Goal: Task Accomplishment & Management: Use online tool/utility

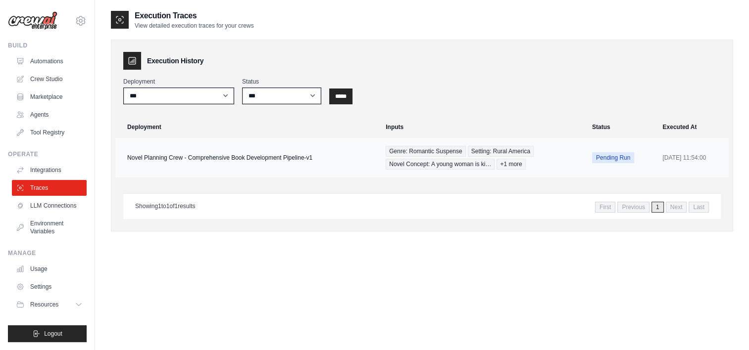
click at [168, 171] on td "Novel Planning Crew - Comprehensive Book Development Pipeline-v1" at bounding box center [247, 158] width 264 height 40
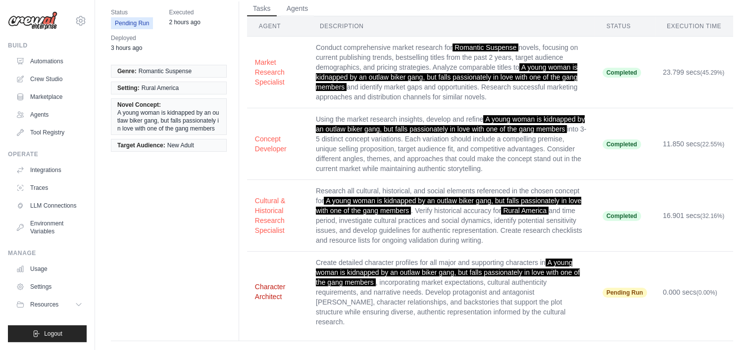
click at [273, 287] on button "Character Architect" at bounding box center [277, 292] width 45 height 20
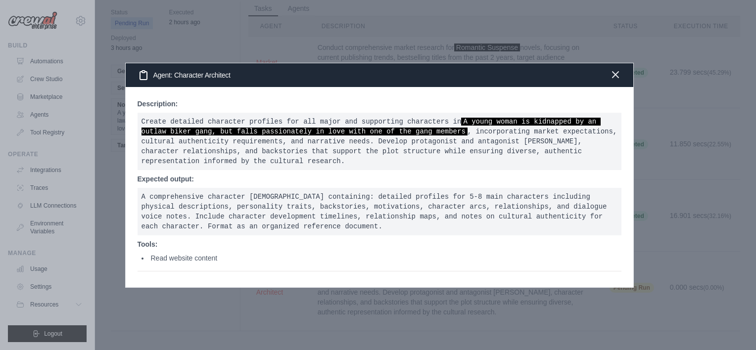
click at [614, 78] on icon "button" at bounding box center [616, 75] width 6 height 6
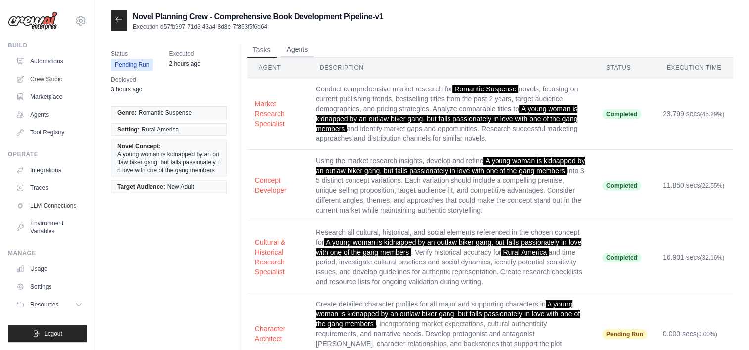
click at [307, 50] on button "Agents" at bounding box center [298, 50] width 34 height 15
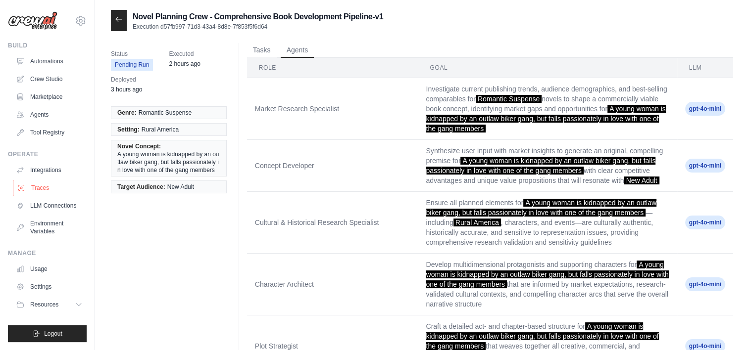
click at [38, 188] on link "Traces" at bounding box center [50, 188] width 75 height 16
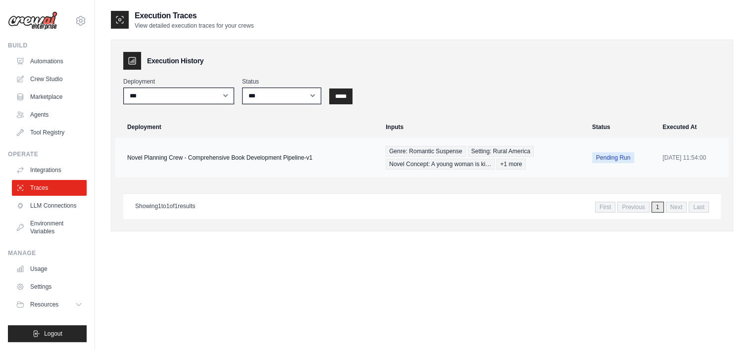
click at [211, 158] on td "Novel Planning Crew - Comprehensive Book Development Pipeline-v1" at bounding box center [247, 158] width 264 height 40
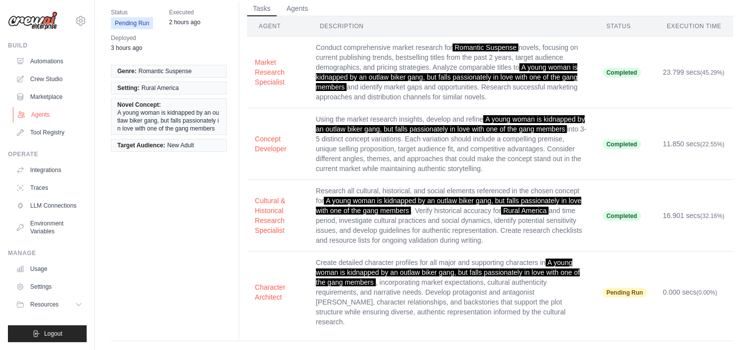
click at [36, 117] on link "Agents" at bounding box center [50, 115] width 75 height 16
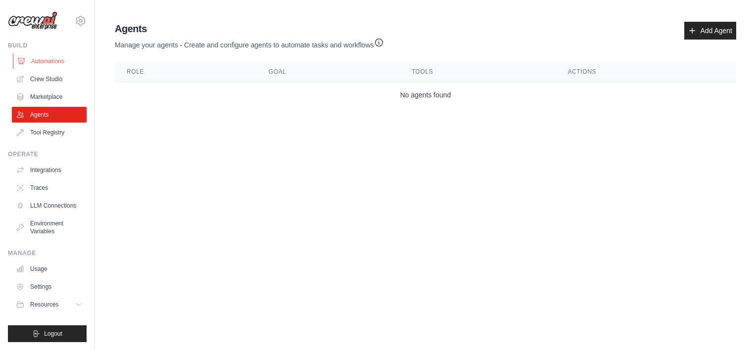
click at [46, 65] on link "Automations" at bounding box center [50, 61] width 75 height 16
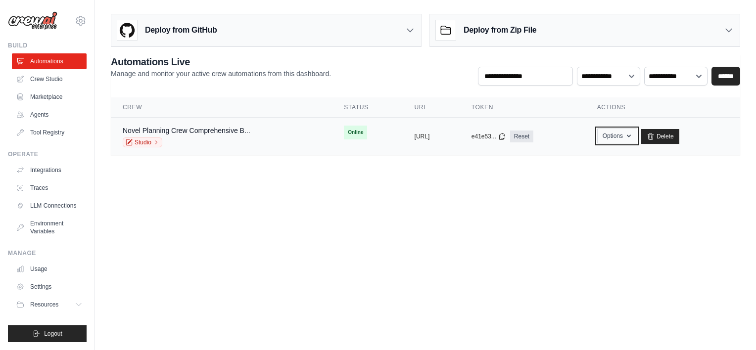
click at [633, 137] on button "Options" at bounding box center [617, 136] width 40 height 15
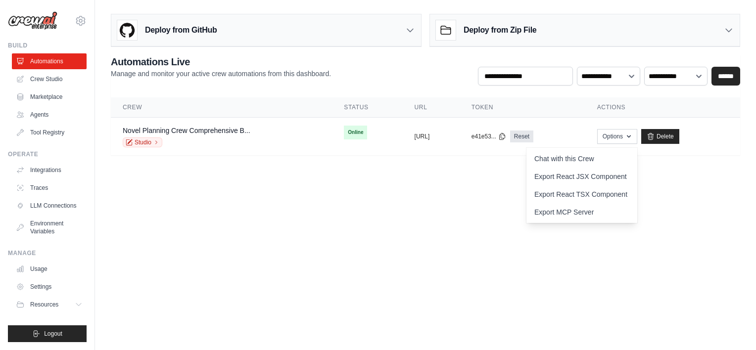
click at [522, 30] on h3 "Deploy from Zip File" at bounding box center [500, 30] width 73 height 12
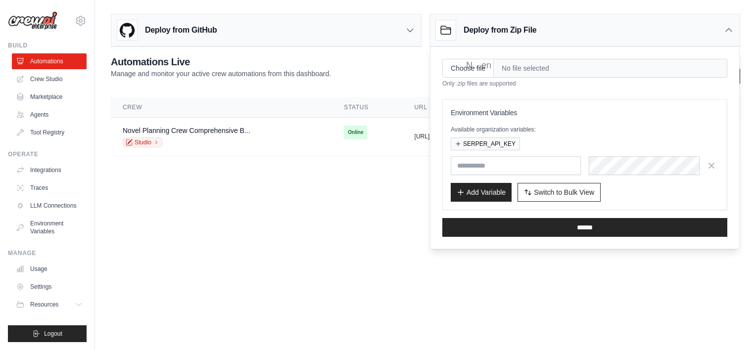
click at [306, 198] on body "m.solenne.after.dark@gmail.com Settings Build Automations Crew Studio Resources" at bounding box center [378, 175] width 756 height 350
click at [201, 138] on div "Studio" at bounding box center [187, 143] width 128 height 10
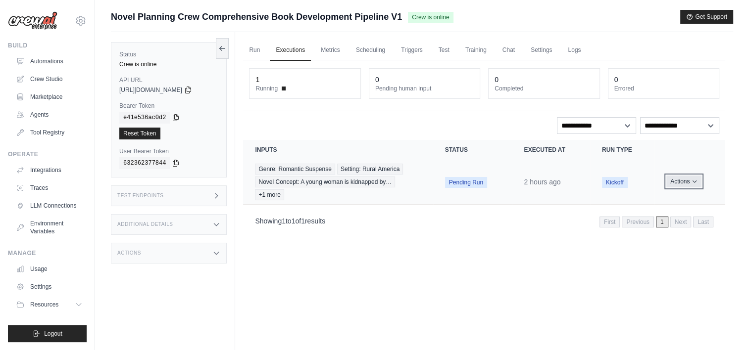
click at [679, 182] on button "Actions" at bounding box center [683, 182] width 35 height 12
click at [677, 196] on link "View Details" at bounding box center [681, 200] width 63 height 16
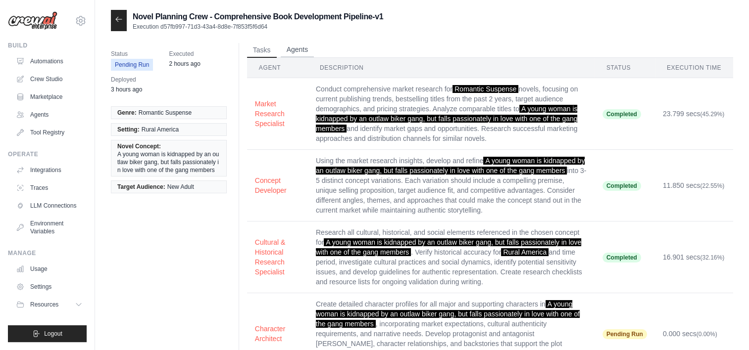
click at [287, 48] on button "Agents" at bounding box center [298, 50] width 34 height 15
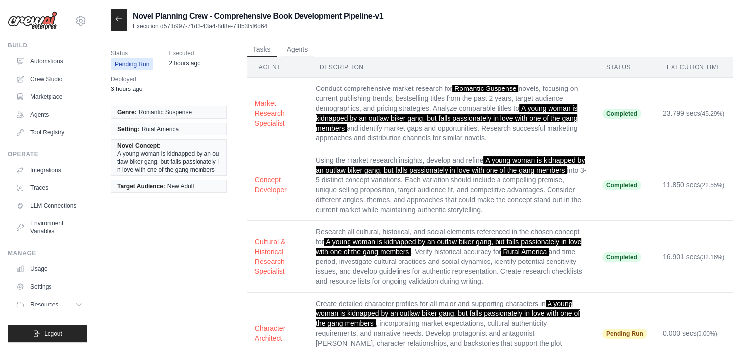
scroll to position [42, 0]
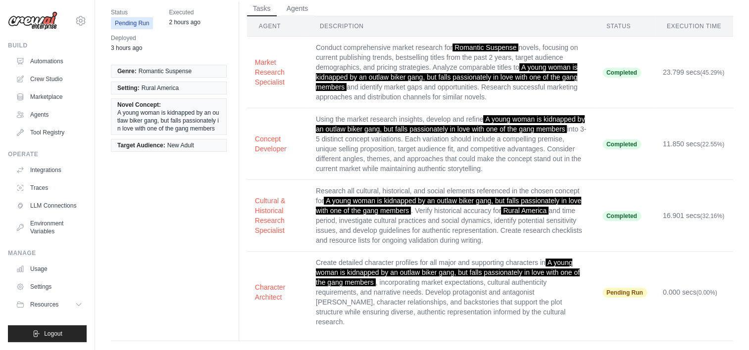
click at [276, 288] on button "Character Architect" at bounding box center [277, 293] width 45 height 20
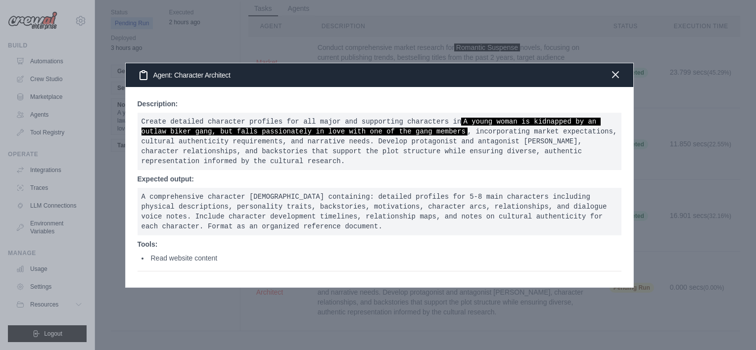
click at [613, 78] on icon "button" at bounding box center [616, 75] width 6 height 6
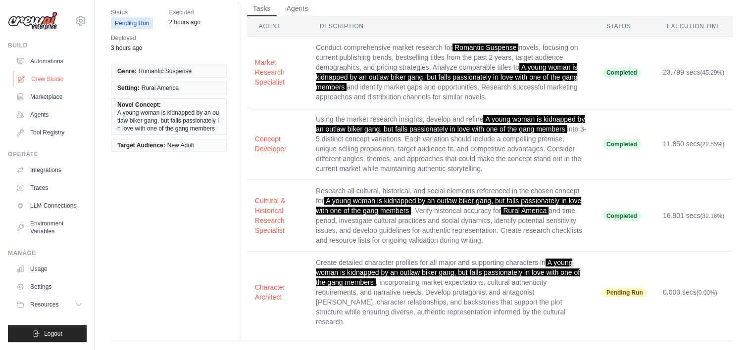
click at [42, 81] on link "Crew Studio" at bounding box center [50, 79] width 75 height 16
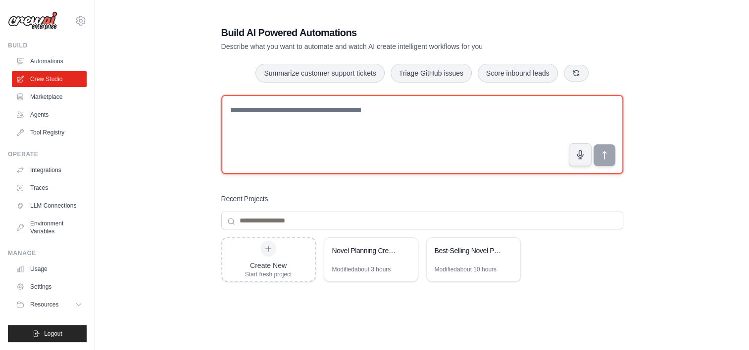
click at [315, 139] on textarea at bounding box center [422, 134] width 402 height 79
paste textarea "**********"
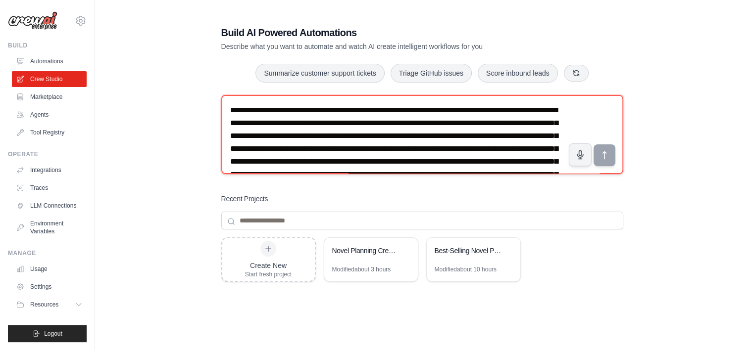
scroll to position [160, 0]
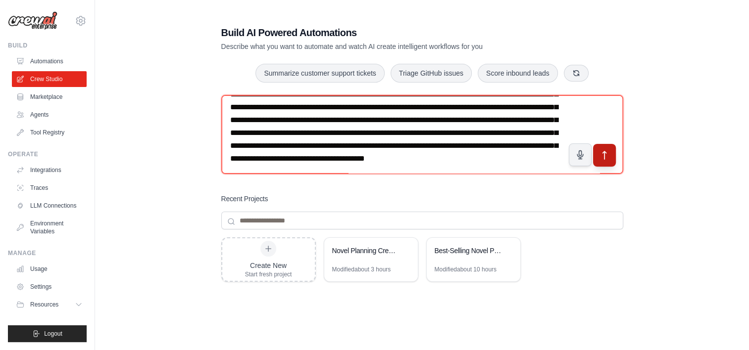
type textarea "**********"
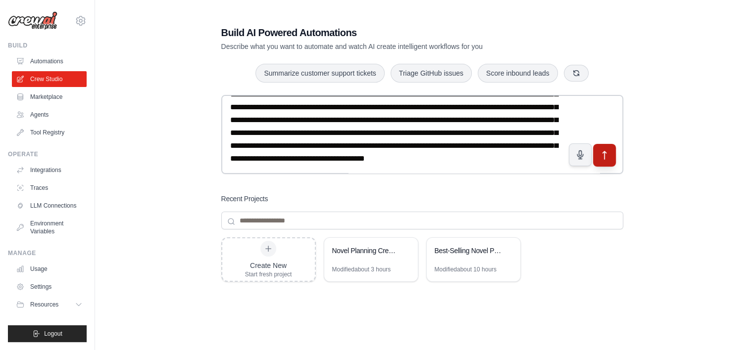
click at [606, 162] on button "submit" at bounding box center [603, 155] width 23 height 23
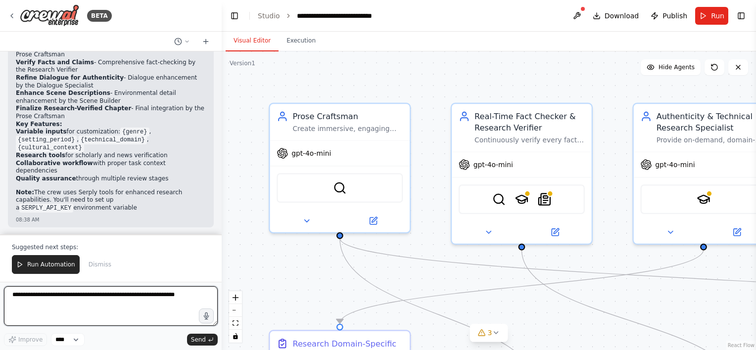
scroll to position [1175, 0]
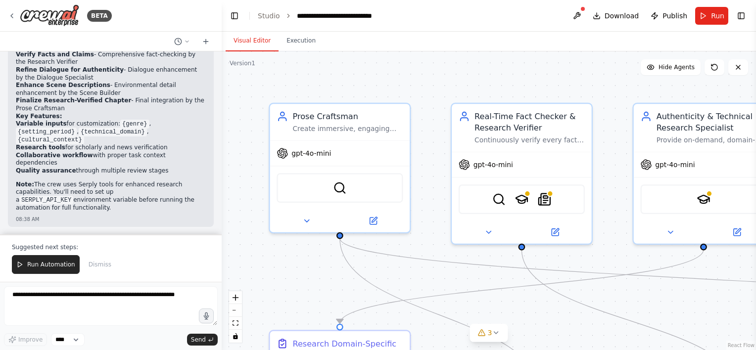
click at [481, 96] on div ".deletable-edge-delete-btn { width: 20px; height: 20px; border: 0px solid #ffff…" at bounding box center [489, 200] width 534 height 299
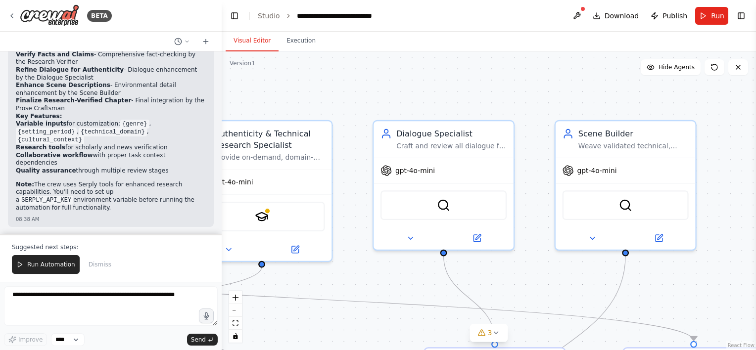
drag, startPoint x: 684, startPoint y: 94, endPoint x: 341, endPoint y: 107, distance: 343.7
click at [341, 107] on div ".deletable-edge-delete-btn { width: 20px; height: 20px; border: 0px solid #ffff…" at bounding box center [489, 200] width 534 height 299
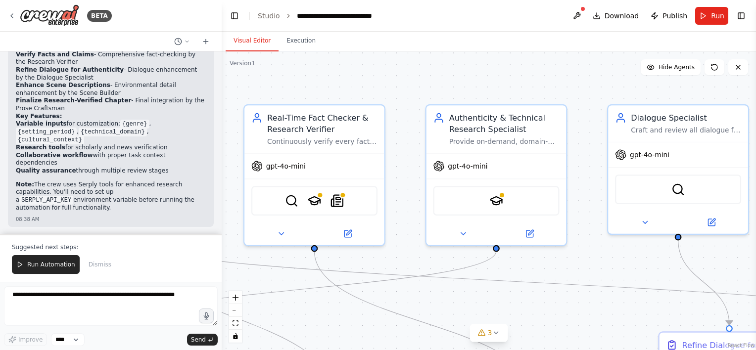
drag, startPoint x: 395, startPoint y: 105, endPoint x: 630, endPoint y: 90, distance: 235.1
click at [630, 90] on div ".deletable-edge-delete-btn { width: 20px; height: 20px; border: 0px solid #ffff…" at bounding box center [489, 200] width 534 height 299
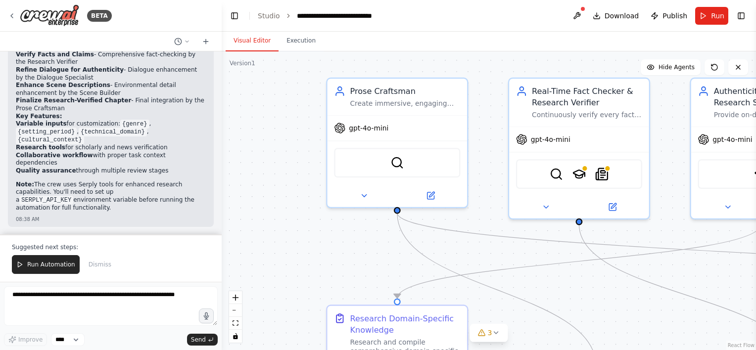
drag, startPoint x: 501, startPoint y: 70, endPoint x: 502, endPoint y: 85, distance: 14.9
click at [571, 61] on div ".deletable-edge-delete-btn { width: 20px; height: 20px; border: 0px solid #ffff…" at bounding box center [489, 200] width 534 height 299
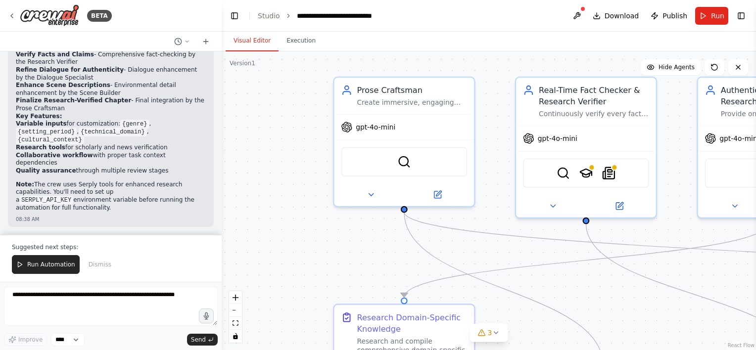
click at [257, 150] on div ".deletable-edge-delete-btn { width: 20px; height: 20px; border: 0px solid #ffff…" at bounding box center [489, 200] width 534 height 299
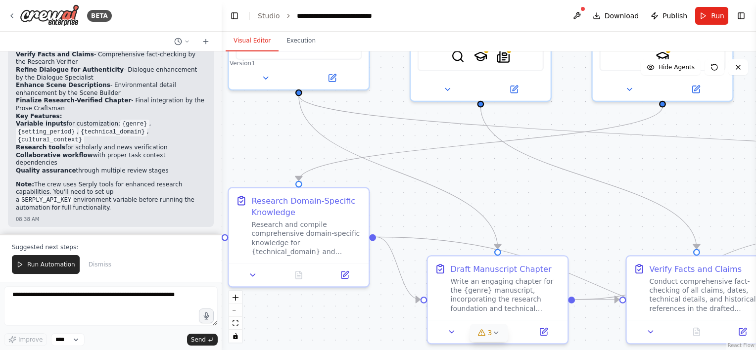
click at [493, 336] on icon at bounding box center [496, 333] width 8 height 8
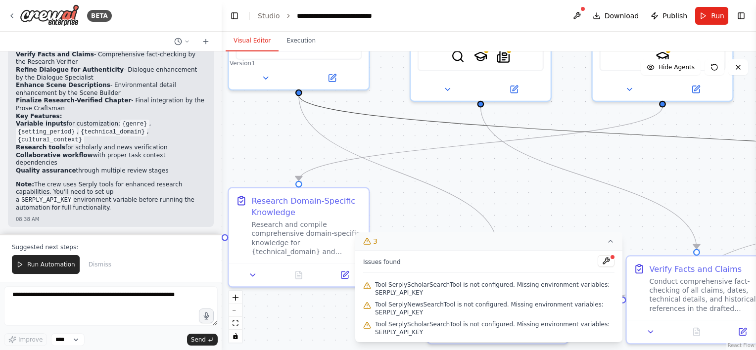
drag, startPoint x: 394, startPoint y: 113, endPoint x: 435, endPoint y: 194, distance: 91.2
click at [435, 194] on div ".deletable-edge-delete-btn { width: 20px; height: 20px; border: 0px solid #ffff…" at bounding box center [489, 200] width 534 height 299
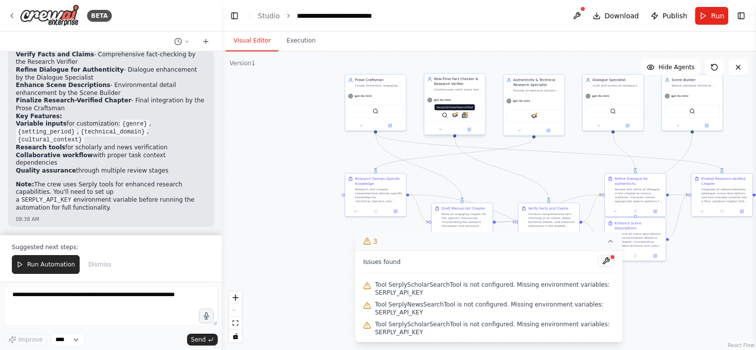
click at [454, 114] on img at bounding box center [455, 115] width 6 height 6
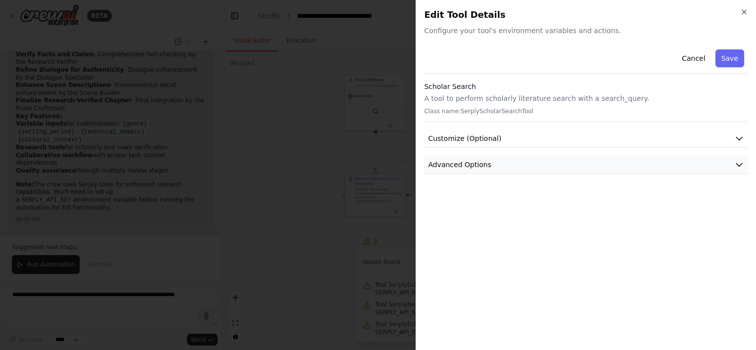
click at [504, 166] on button "Advanced Options" at bounding box center [586, 165] width 324 height 18
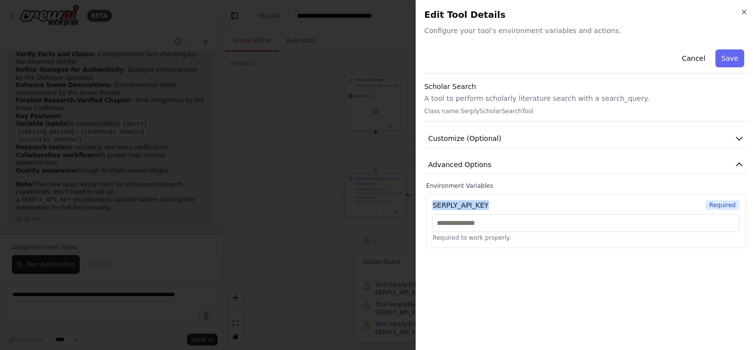
drag, startPoint x: 433, startPoint y: 206, endPoint x: 508, endPoint y: 204, distance: 74.7
click at [508, 204] on div "SERPLY_API_KEY Required" at bounding box center [585, 205] width 307 height 10
copy div "SERPLY_API_KEY"
click at [479, 227] on input "text" at bounding box center [585, 223] width 307 height 18
paste input "**********"
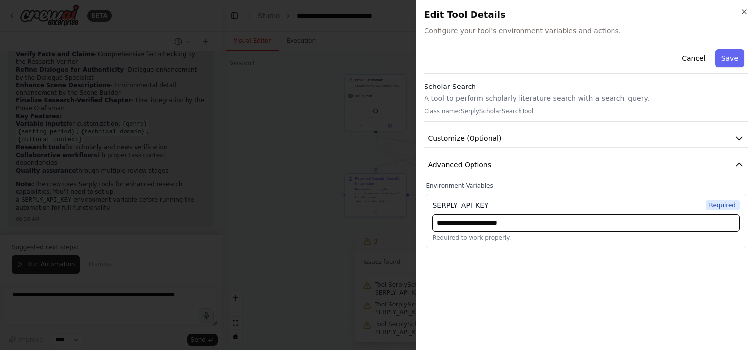
type input "**********"
click at [728, 59] on button "Save" at bounding box center [730, 58] width 29 height 18
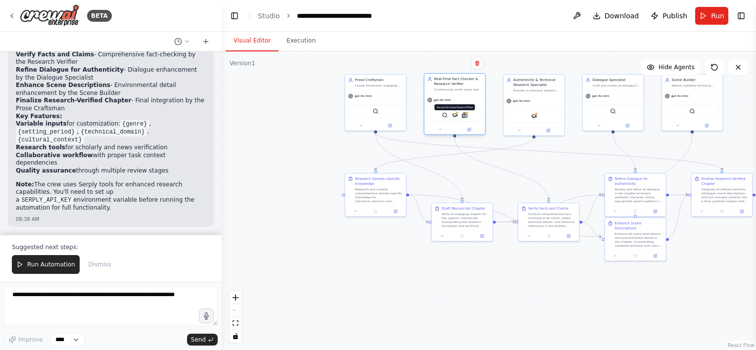
click at [455, 113] on img at bounding box center [455, 115] width 6 height 6
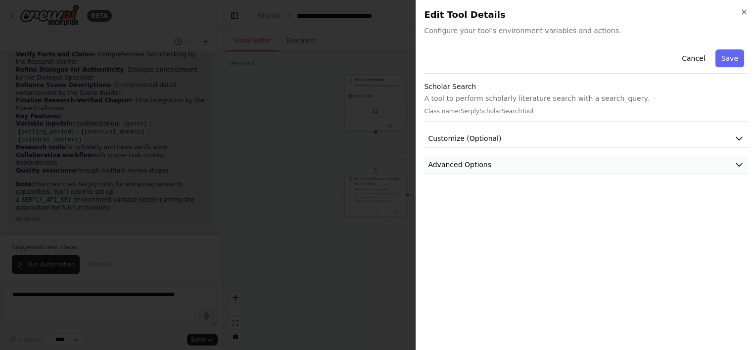
click at [481, 169] on button "Advanced Options" at bounding box center [586, 165] width 324 height 18
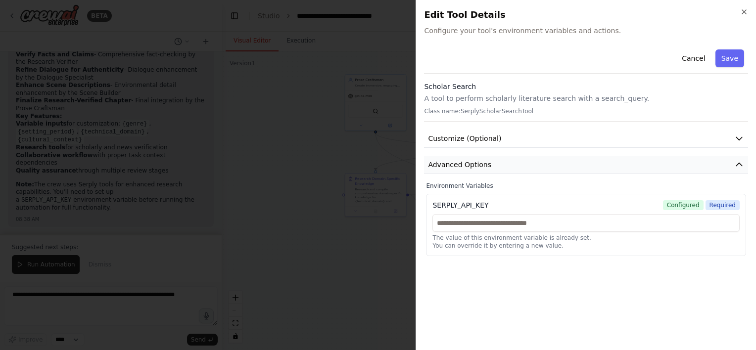
click at [481, 169] on button "Advanced Options" at bounding box center [586, 165] width 324 height 18
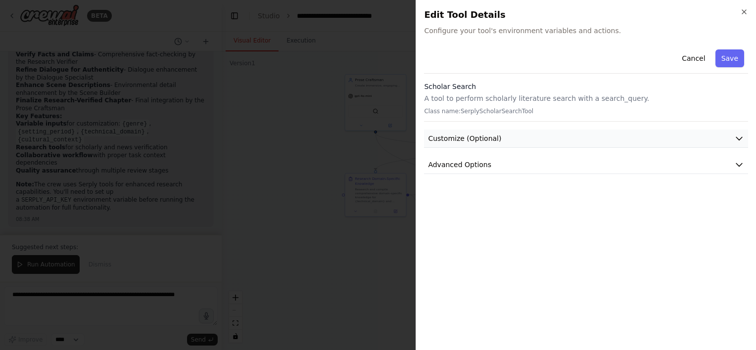
click at [503, 140] on button "Customize (Optional)" at bounding box center [586, 139] width 324 height 18
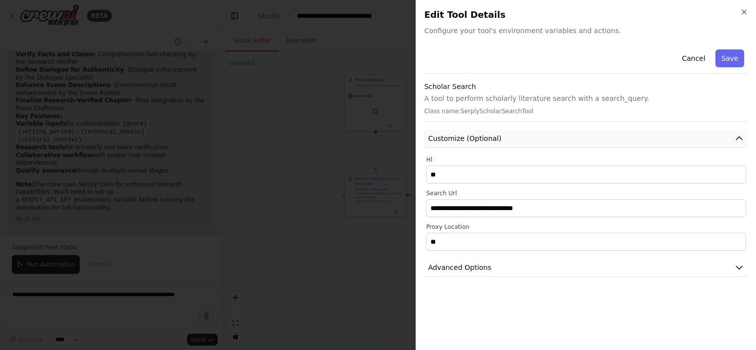
click at [503, 140] on button "Customize (Optional)" at bounding box center [586, 139] width 324 height 18
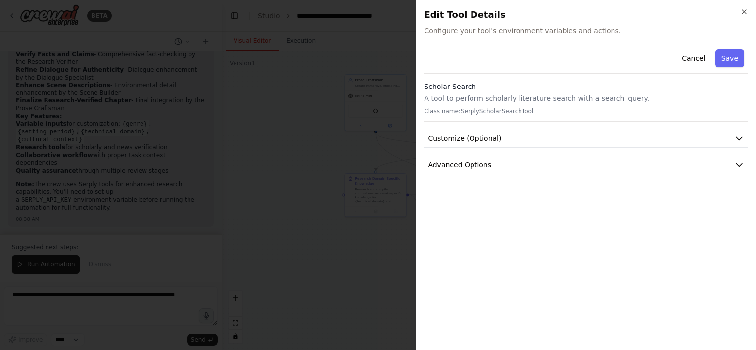
click at [728, 59] on button "Save" at bounding box center [730, 58] width 29 height 18
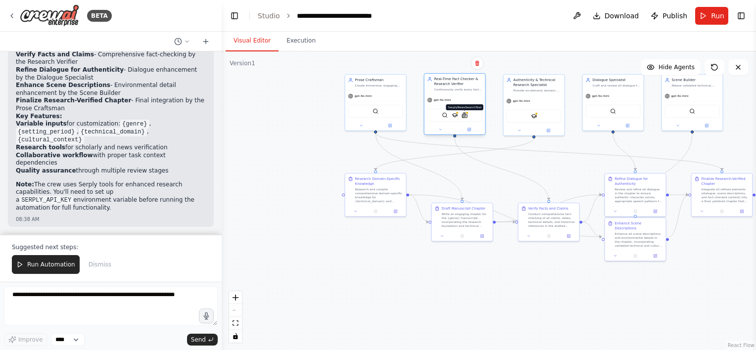
click at [465, 114] on img at bounding box center [465, 115] width 6 height 6
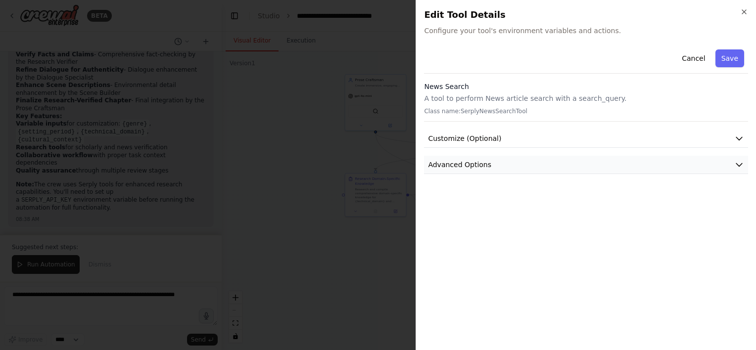
click at [503, 166] on button "Advanced Options" at bounding box center [586, 165] width 324 height 18
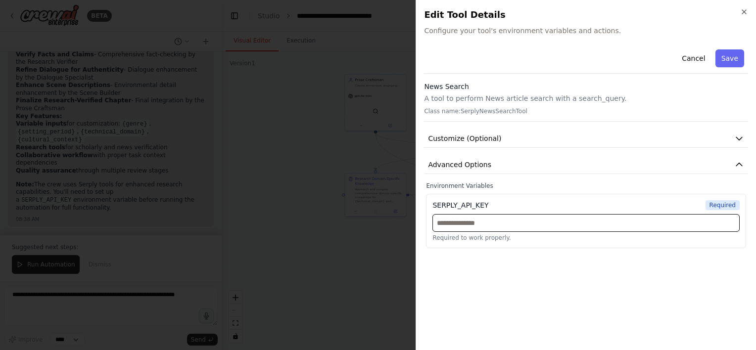
click at [470, 222] on input "text" at bounding box center [585, 223] width 307 height 18
paste input "**********"
type input "**********"
click at [633, 259] on div "**********" at bounding box center [586, 194] width 324 height 297
click at [732, 63] on button "Save" at bounding box center [730, 58] width 29 height 18
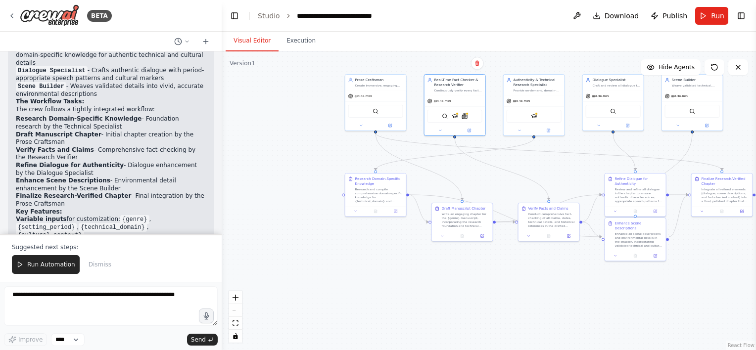
scroll to position [1076, 0]
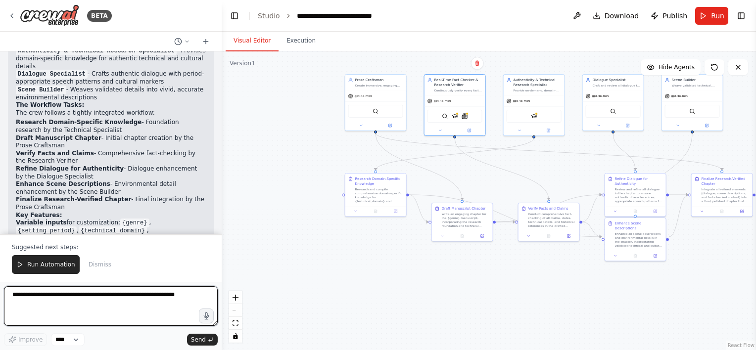
click at [65, 309] on textarea at bounding box center [111, 307] width 214 height 40
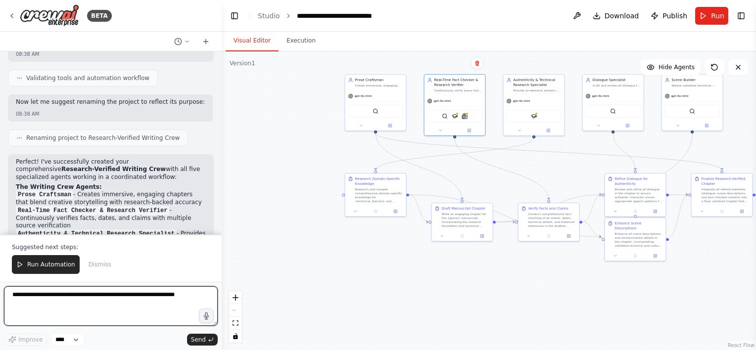
scroll to position [878, 0]
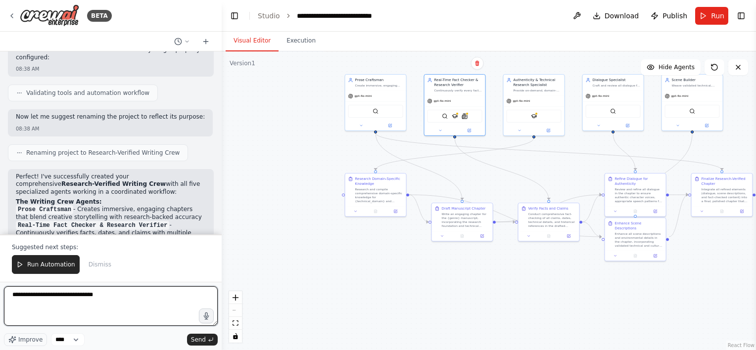
type textarea "**********"
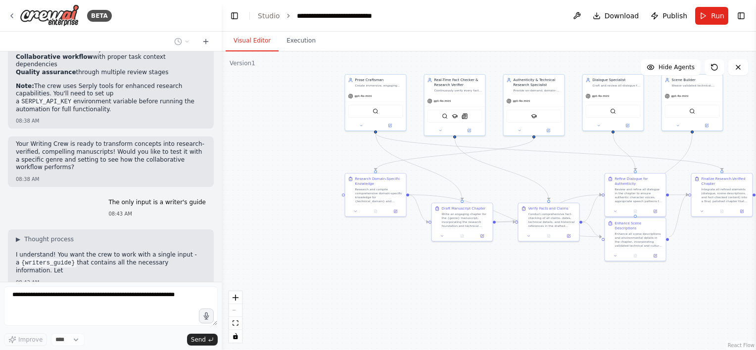
scroll to position [1281, 0]
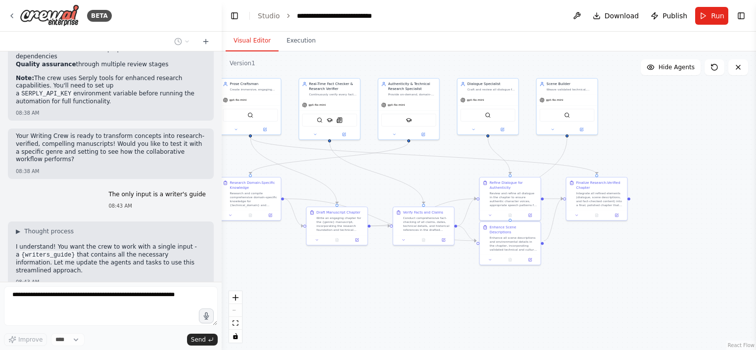
drag, startPoint x: 720, startPoint y: 264, endPoint x: 595, endPoint y: 268, distance: 125.3
click at [595, 268] on div ".deletable-edge-delete-btn { width: 20px; height: 20px; border: 0px solid #ffff…" at bounding box center [489, 200] width 534 height 299
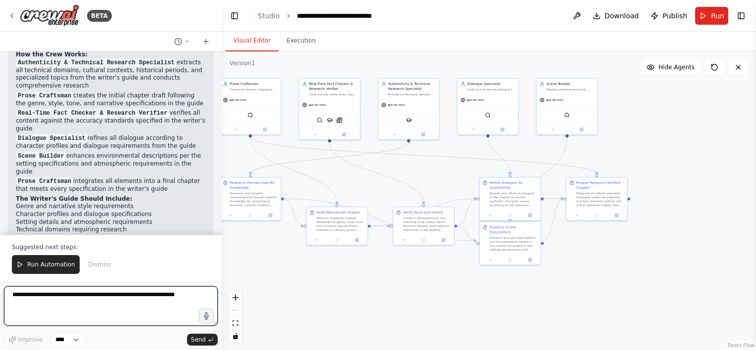
scroll to position [2084, 0]
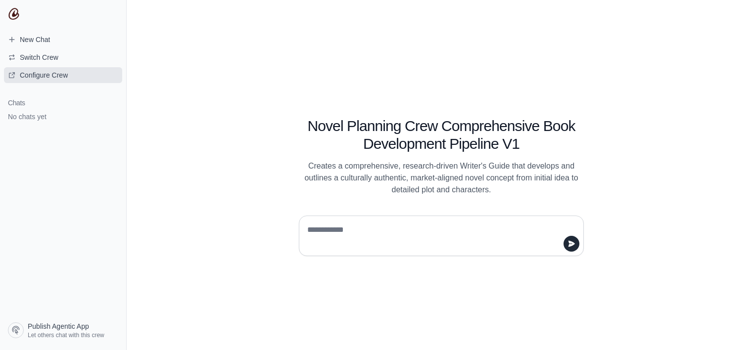
click at [59, 81] on link "Configure Crew" at bounding box center [63, 75] width 118 height 16
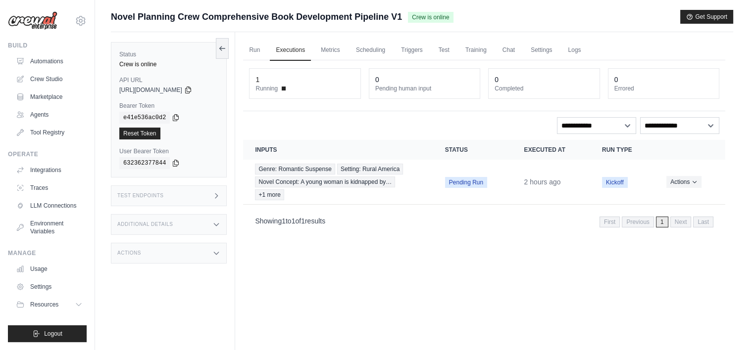
click at [284, 88] on span at bounding box center [284, 89] width 4 height 4
click at [147, 255] on div "Actions" at bounding box center [169, 253] width 116 height 21
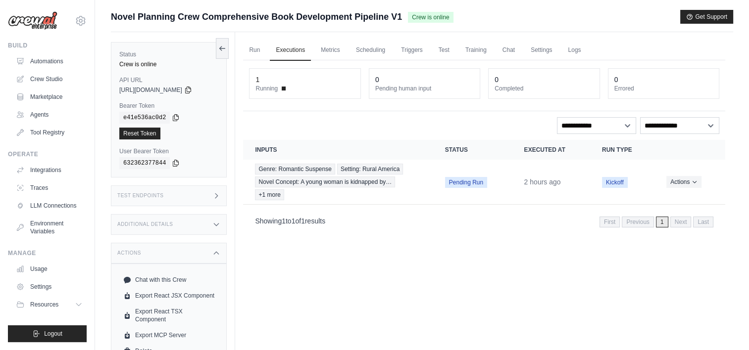
click at [220, 227] on icon at bounding box center [216, 225] width 8 height 8
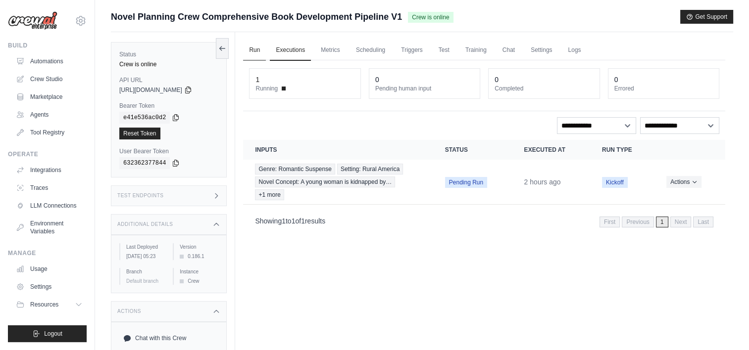
click at [255, 53] on link "Run" at bounding box center [254, 50] width 23 height 21
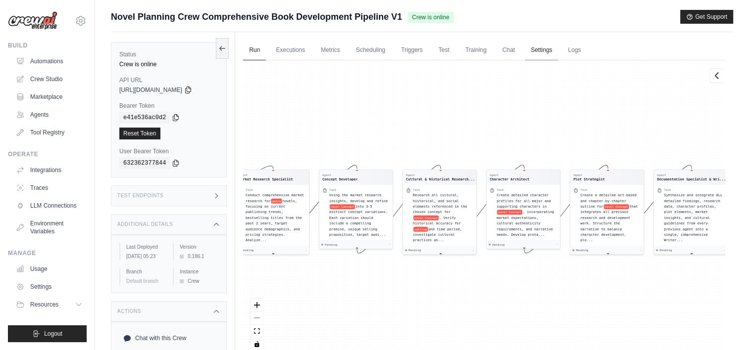
click at [545, 50] on link "Settings" at bounding box center [541, 50] width 33 height 21
